Goal: Task Accomplishment & Management: Manage account settings

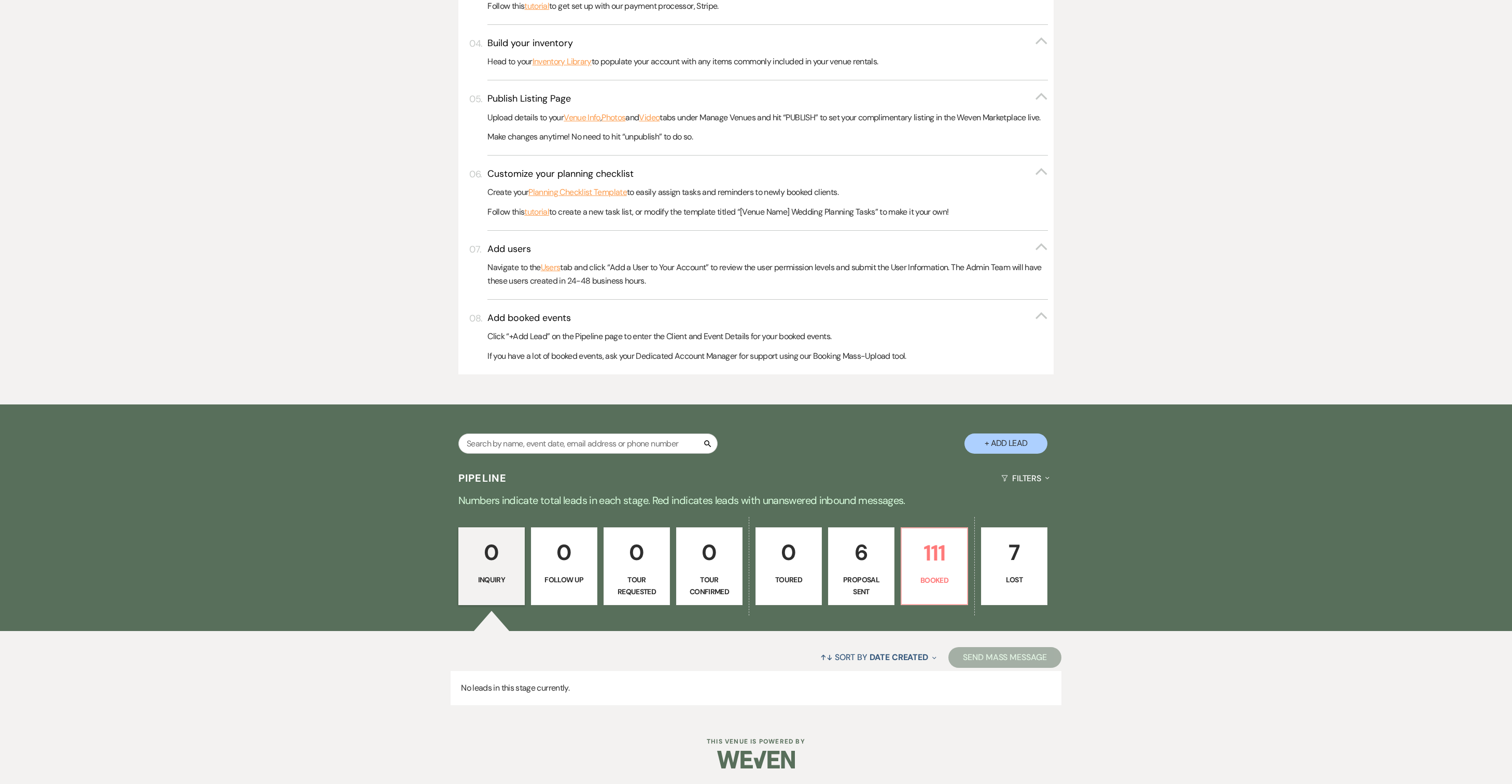
scroll to position [518, 0]
click at [626, 434] on input "text" at bounding box center [588, 444] width 259 height 20
type input "[PERSON_NAME]"
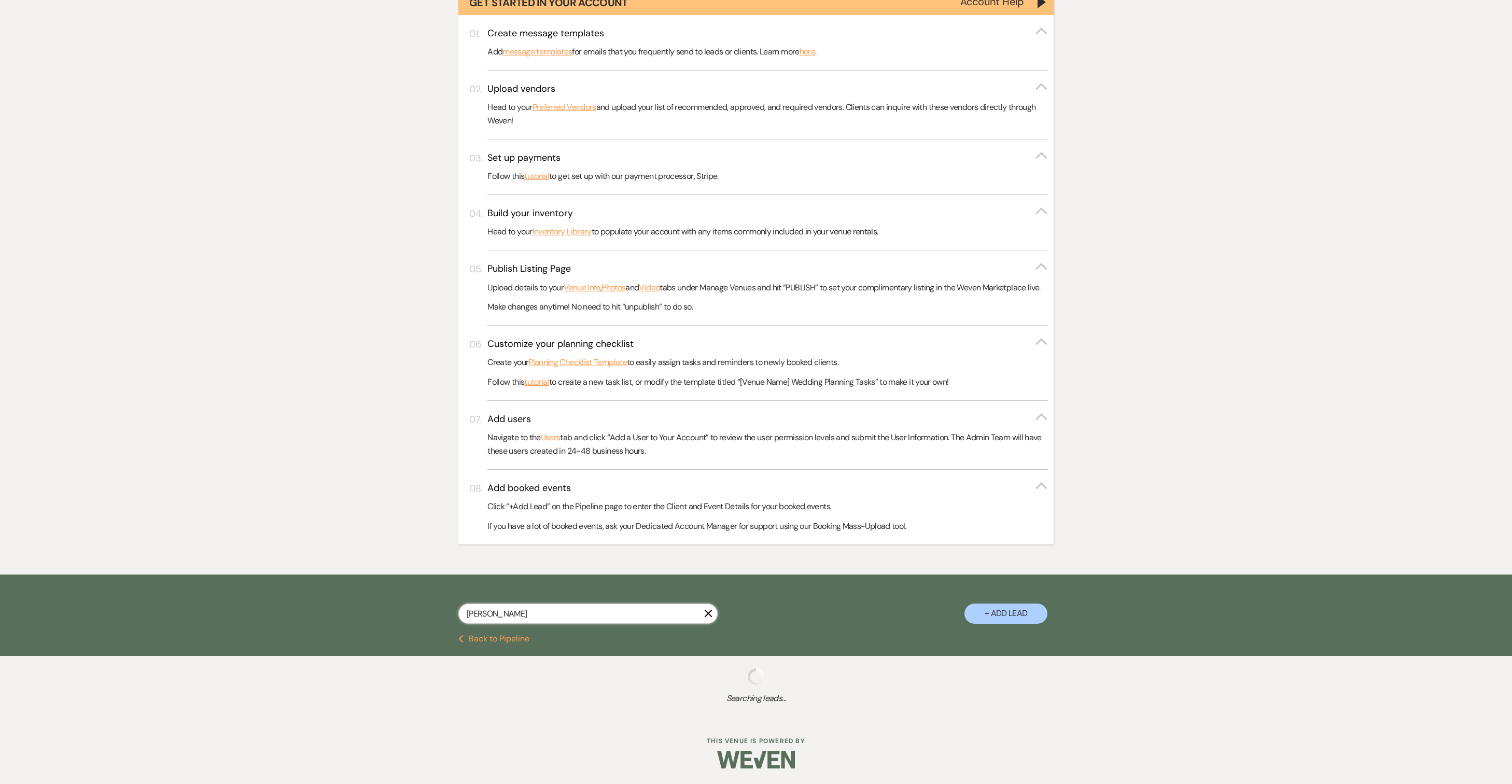
scroll to position [337, 0]
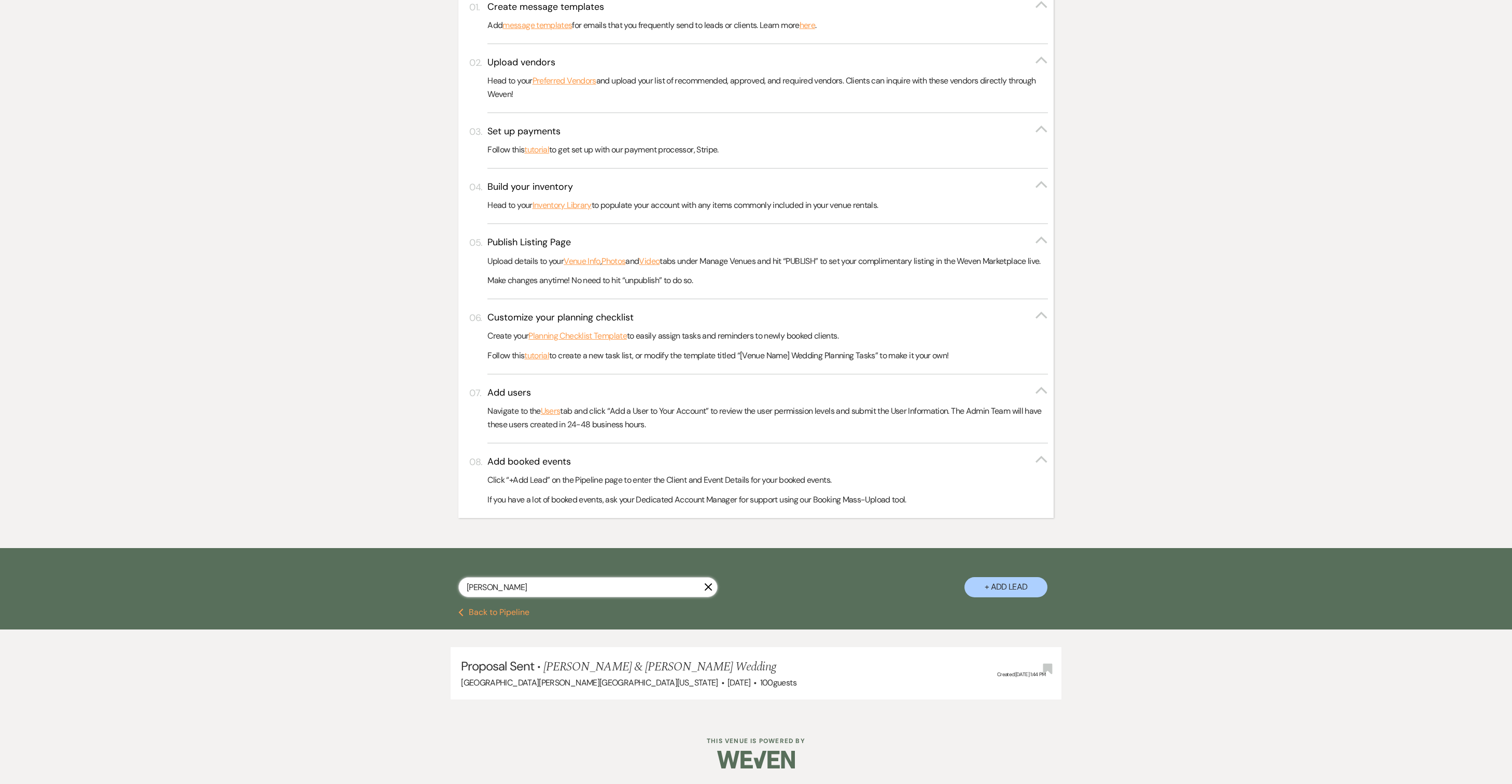
select select "6"
click at [648, 676] on link "[PERSON_NAME] & [PERSON_NAME] Wedding" at bounding box center [660, 667] width 232 height 19
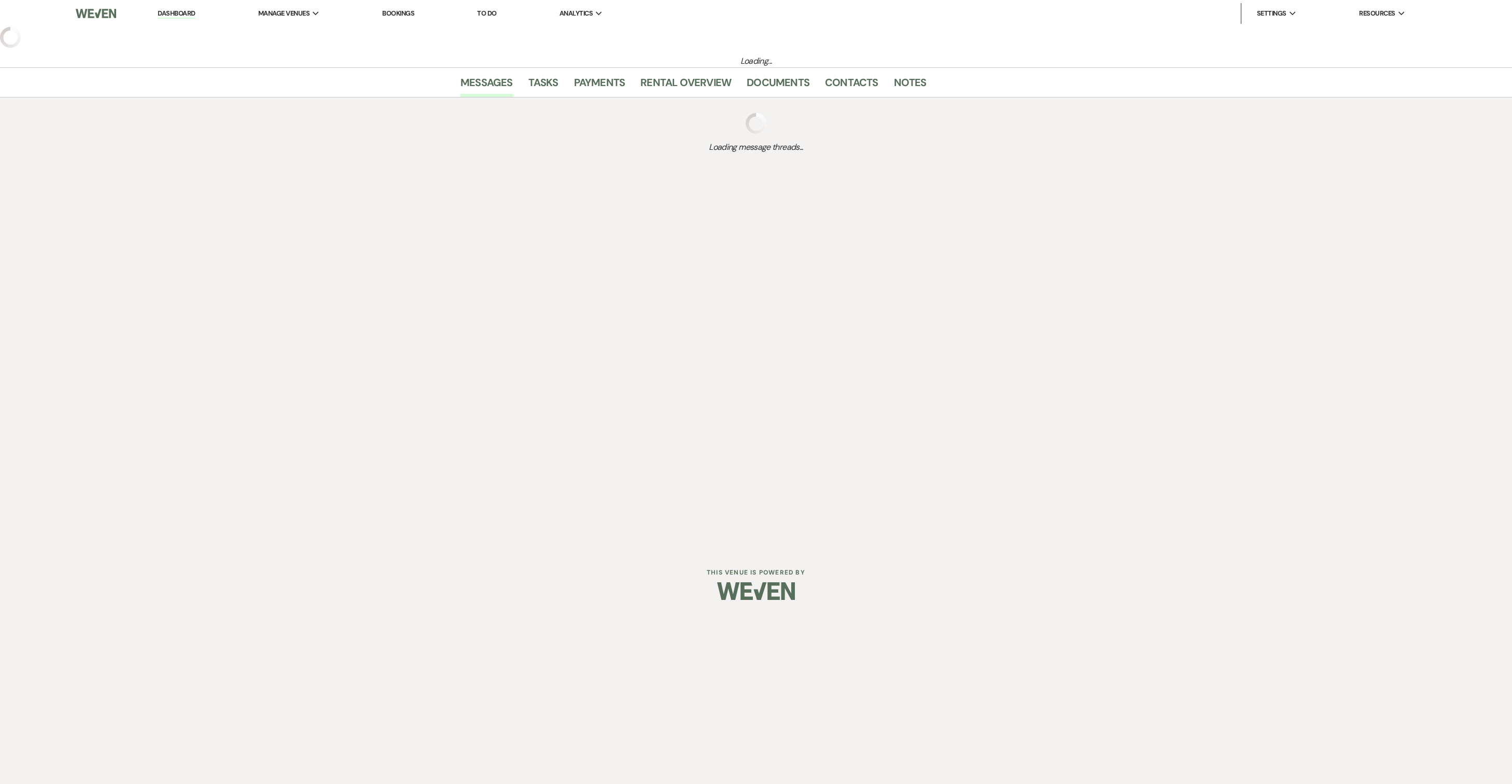
select select "6"
select select "7"
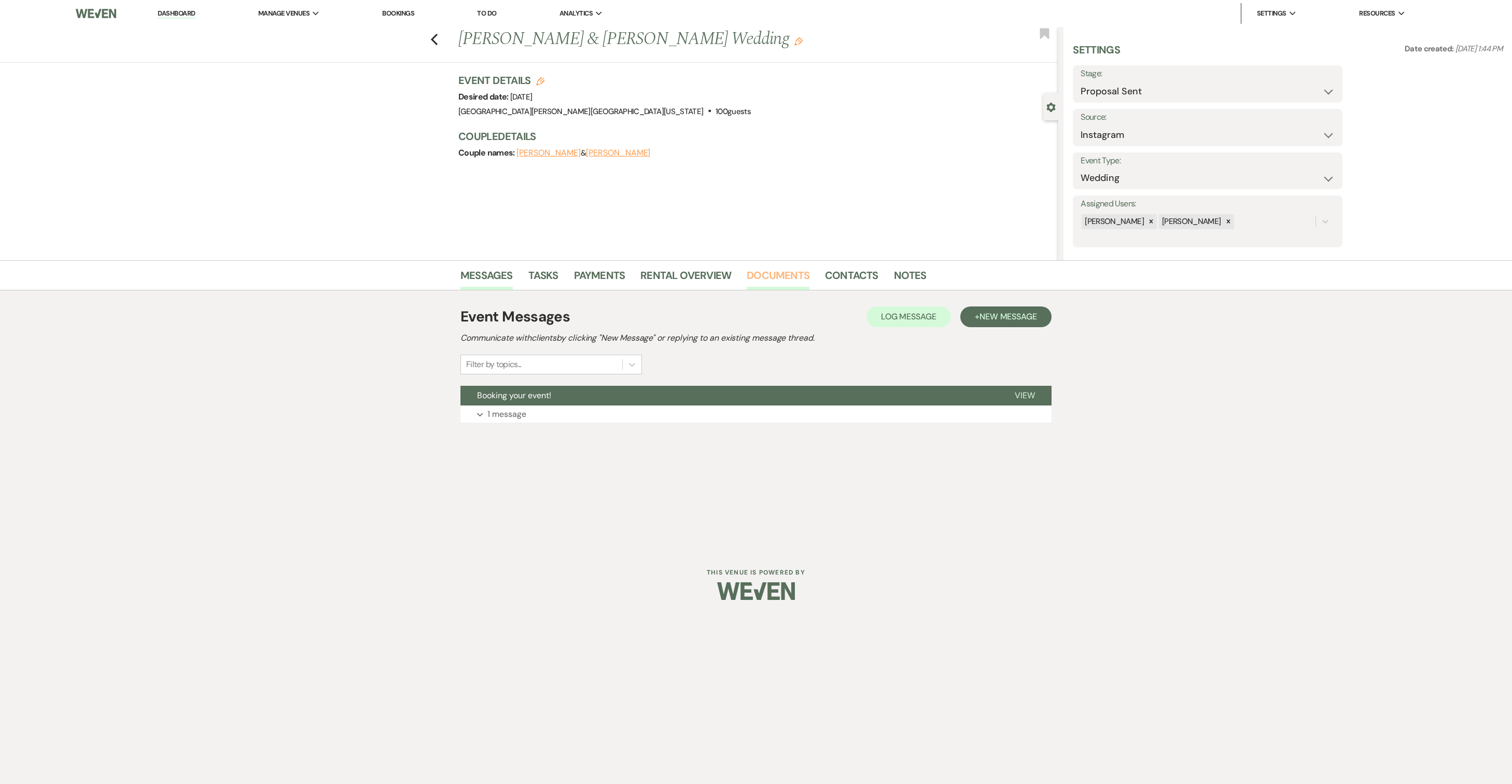
click at [771, 278] on link "Documents" at bounding box center [778, 278] width 63 height 23
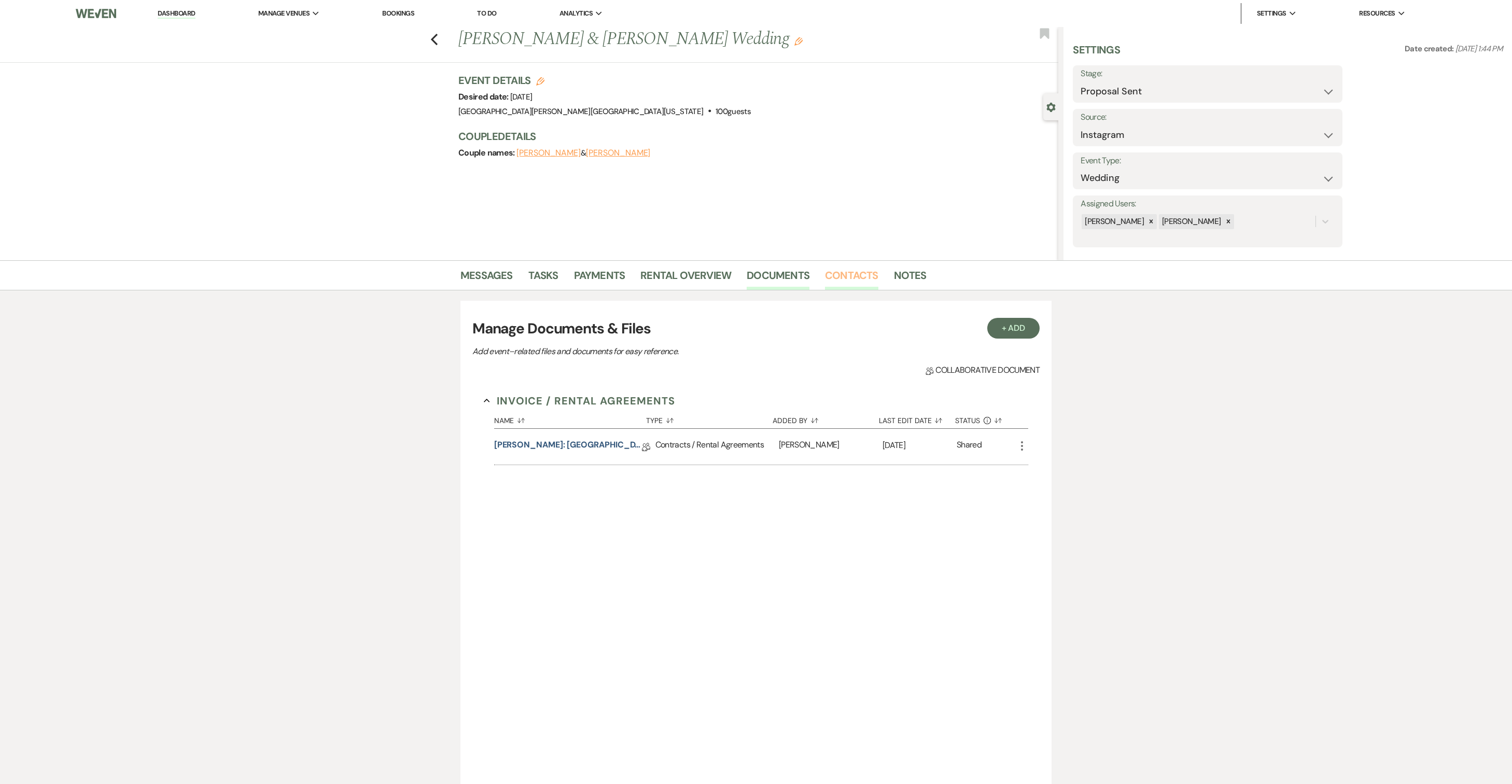
click at [852, 275] on link "Contacts" at bounding box center [851, 278] width 53 height 23
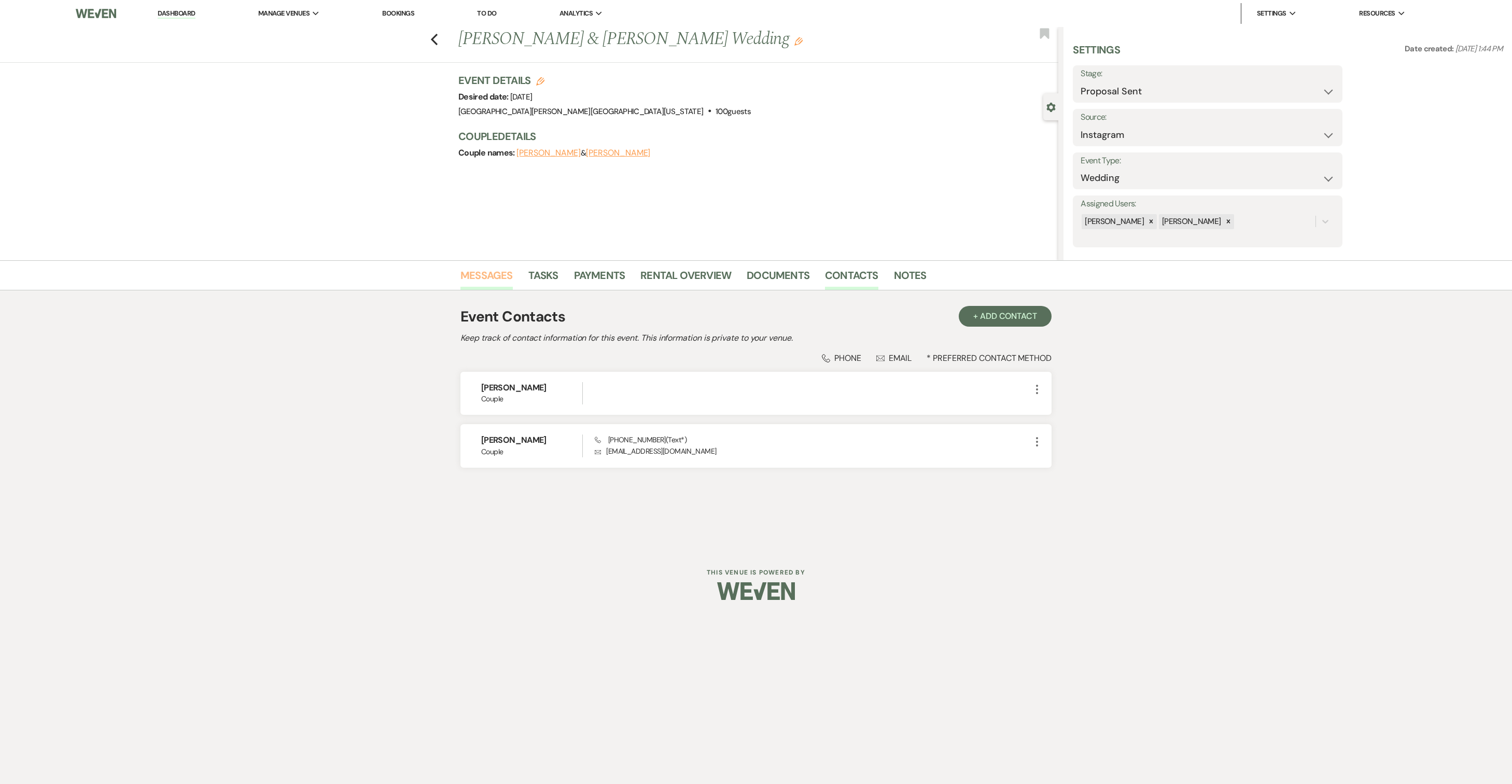
click at [492, 275] on link "Messages" at bounding box center [486, 278] width 52 height 23
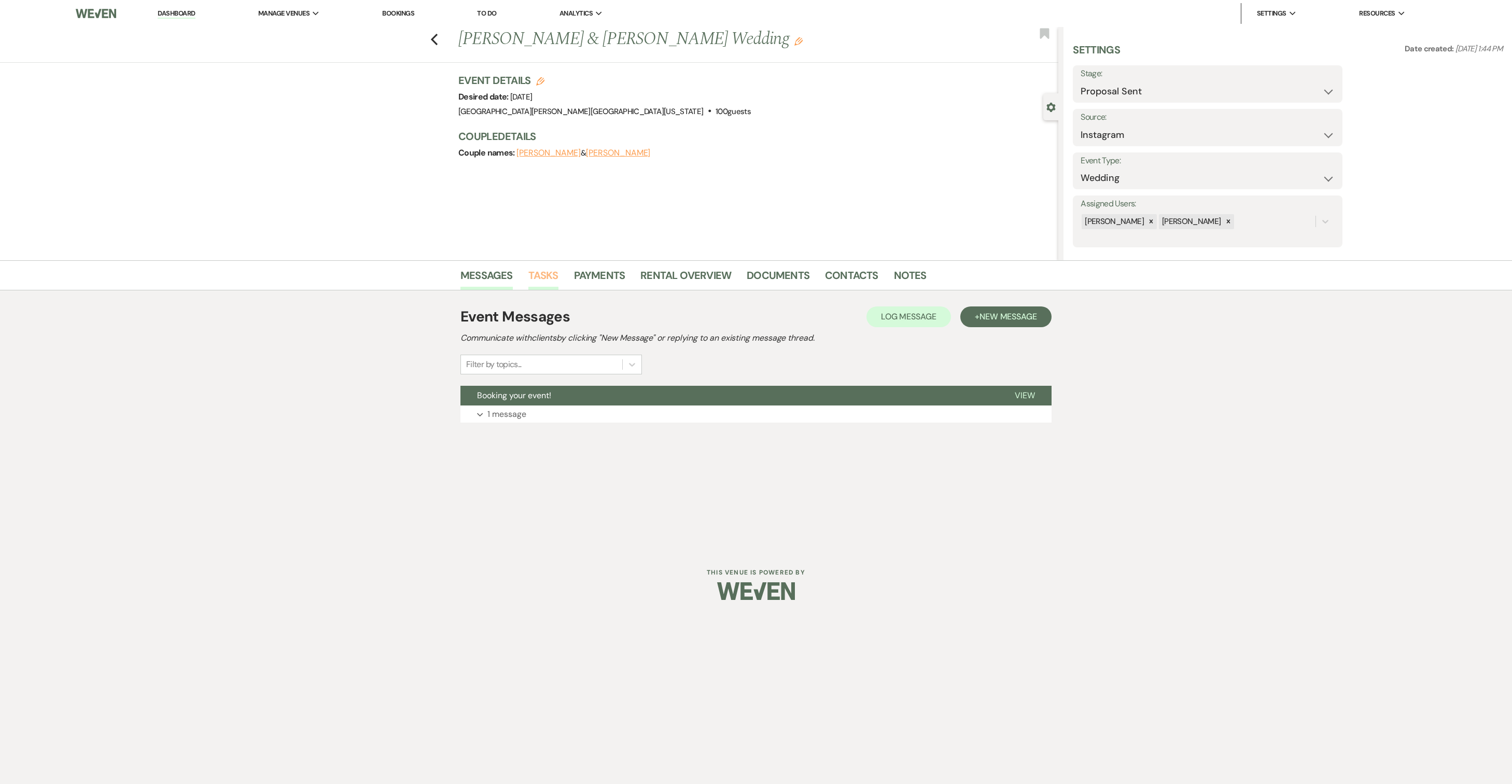
click at [553, 271] on link "Tasks" at bounding box center [543, 278] width 30 height 23
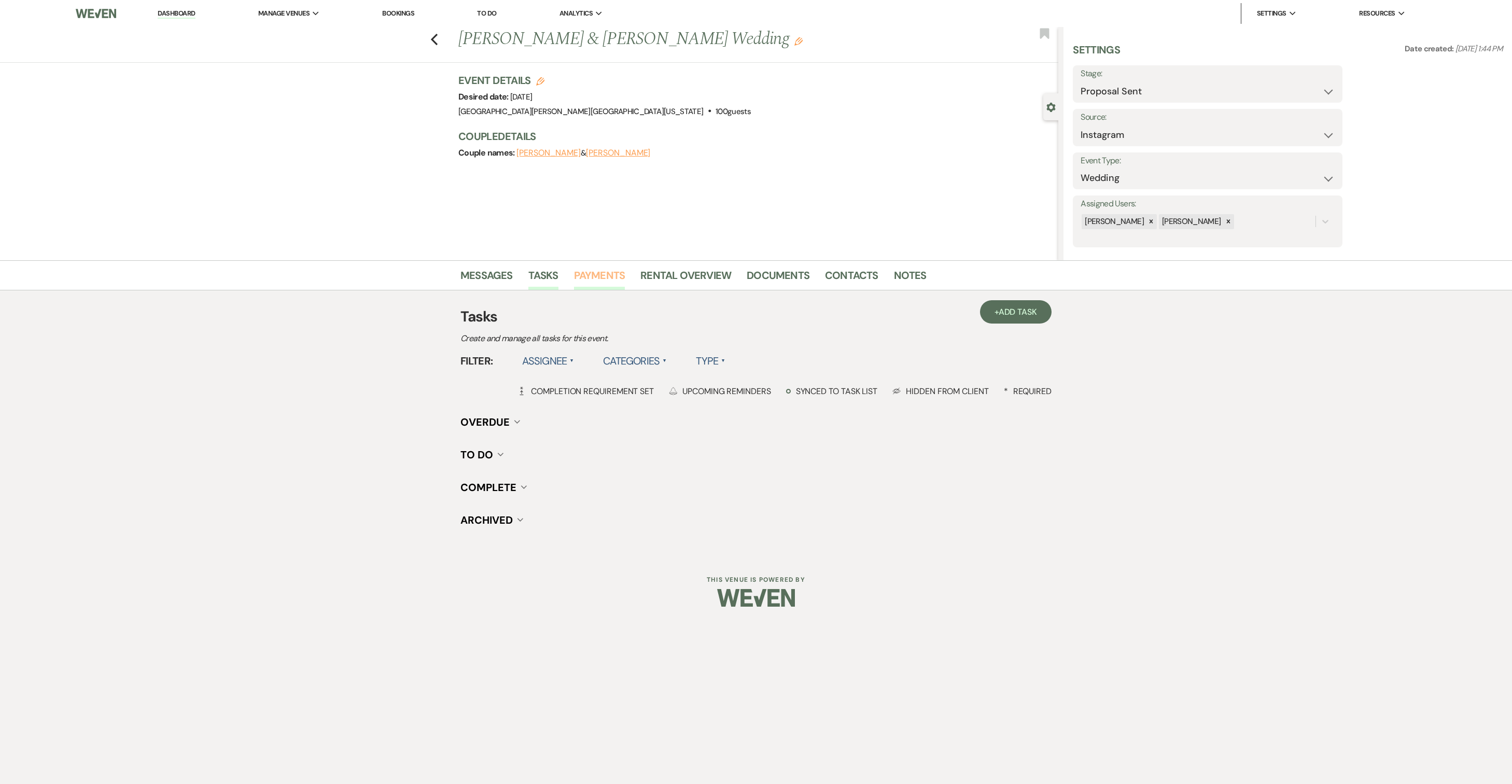
click at [613, 277] on link "Payments" at bounding box center [599, 278] width 51 height 23
